Goal: Task Accomplishment & Management: Complete application form

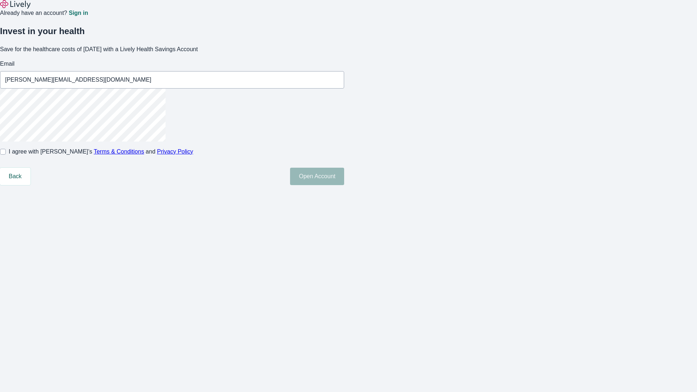
click at [6, 155] on input "I agree with Lively’s Terms & Conditions and Privacy Policy" at bounding box center [3, 152] width 6 height 6
checkbox input "true"
click at [344, 185] on button "Open Account" at bounding box center [317, 176] width 54 height 17
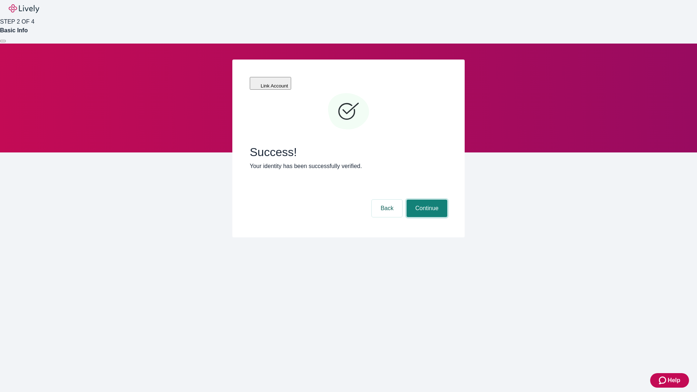
click at [426, 200] on button "Continue" at bounding box center [427, 208] width 41 height 17
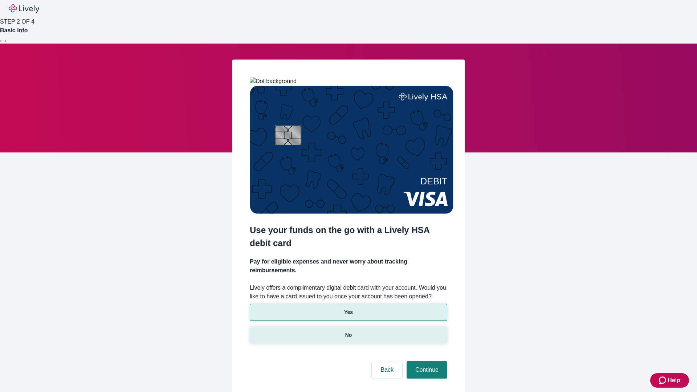
click at [348, 332] on p "No" at bounding box center [348, 336] width 7 height 8
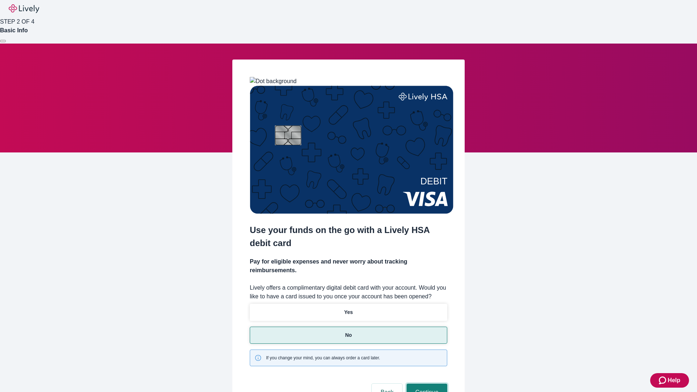
click at [426, 384] on button "Continue" at bounding box center [427, 392] width 41 height 17
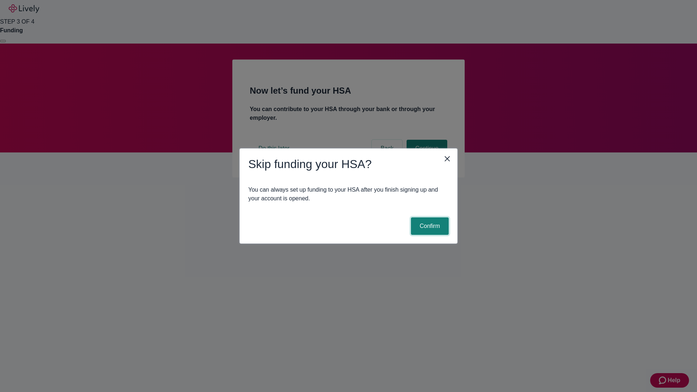
click at [429, 226] on button "Confirm" at bounding box center [430, 226] width 38 height 17
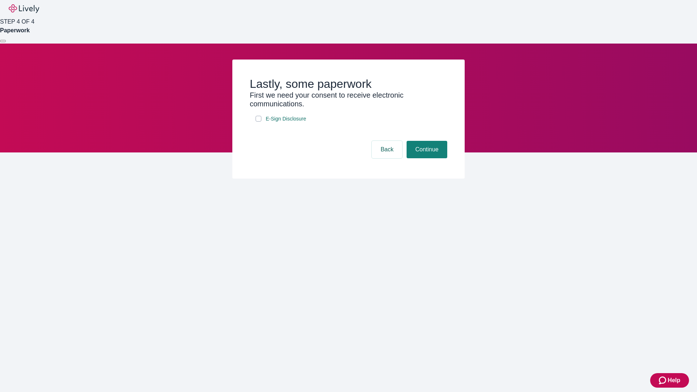
click at [259, 122] on input "E-Sign Disclosure" at bounding box center [259, 119] width 6 height 6
checkbox input "true"
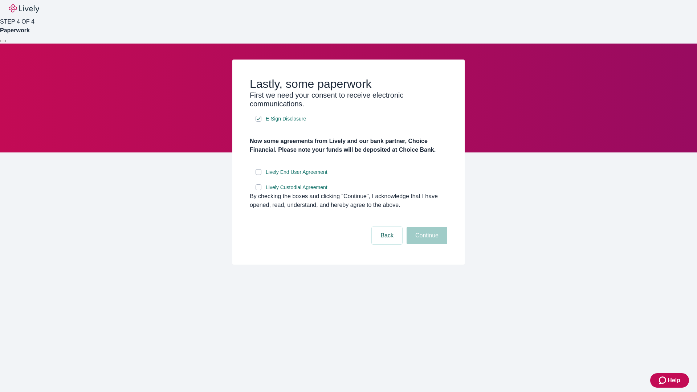
click at [259, 175] on input "Lively End User Agreement" at bounding box center [259, 172] width 6 height 6
checkbox input "true"
click at [259, 190] on input "Lively Custodial Agreement" at bounding box center [259, 187] width 6 height 6
checkbox input "true"
click at [426, 244] on button "Continue" at bounding box center [427, 235] width 41 height 17
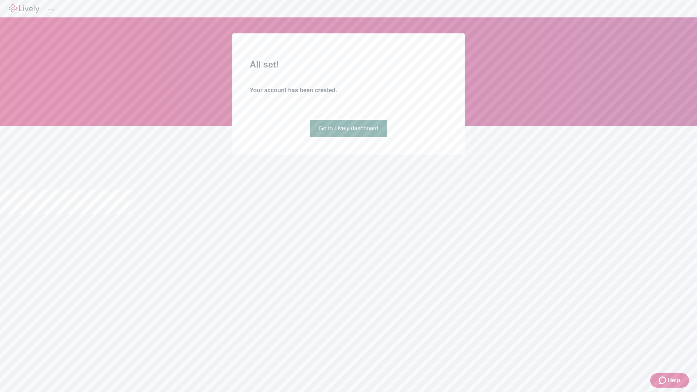
click at [348, 137] on link "Go to Lively dashboard" at bounding box center [348, 128] width 77 height 17
